Goal: Information Seeking & Learning: Learn about a topic

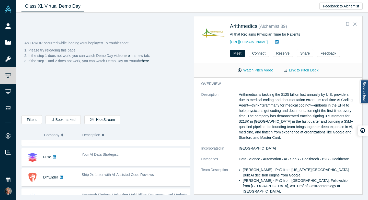
scroll to position [215, 0]
click at [117, 174] on span "Ship 2x faster with AI-Assisted Code Reviews" at bounding box center [118, 174] width 72 height 4
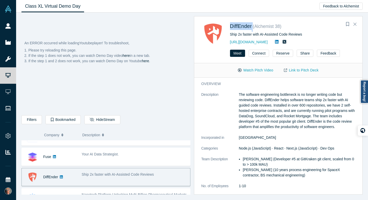
drag, startPoint x: 228, startPoint y: 27, endPoint x: 254, endPoint y: 25, distance: 25.1
click at [254, 25] on div "DiffEnder ( Alchemist 38 ) Ship 2x faster with AI-Assisted Code Reviews [URL][D…" at bounding box center [280, 33] width 156 height 23
copy div "DiffEnder"
